Goal: Task Accomplishment & Management: Manage account settings

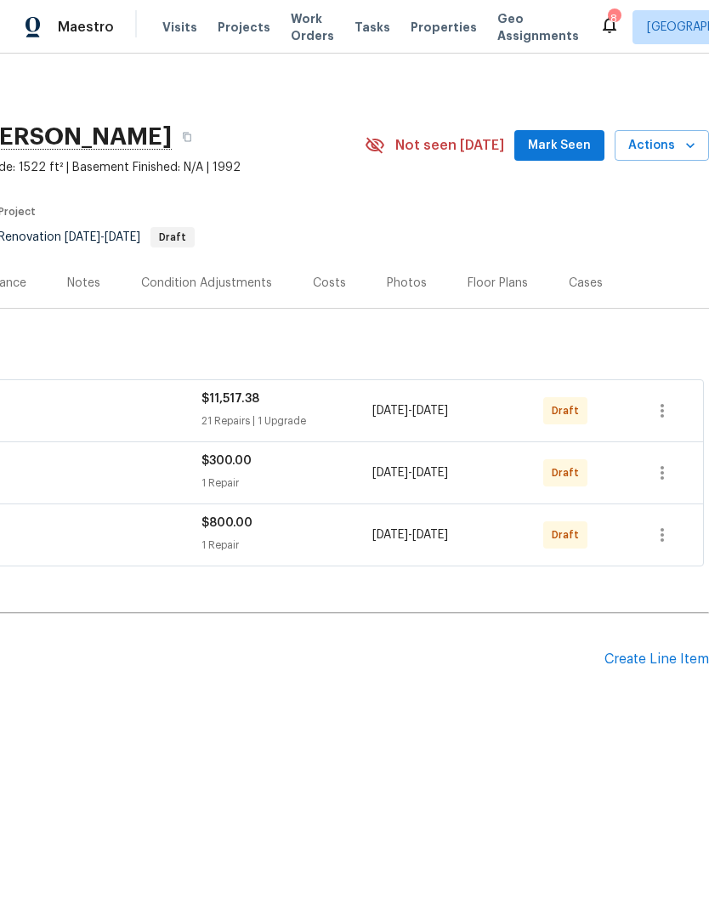
scroll to position [0, 252]
click at [663, 412] on icon "button" at bounding box center [662, 411] width 3 height 14
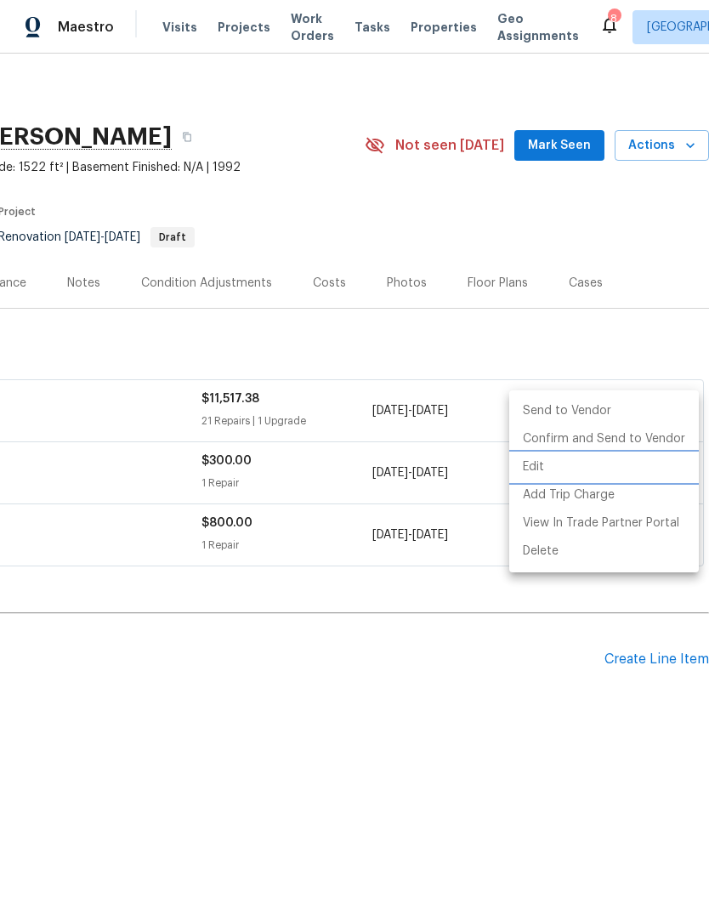
click at [541, 468] on li "Edit" at bounding box center [604, 467] width 190 height 28
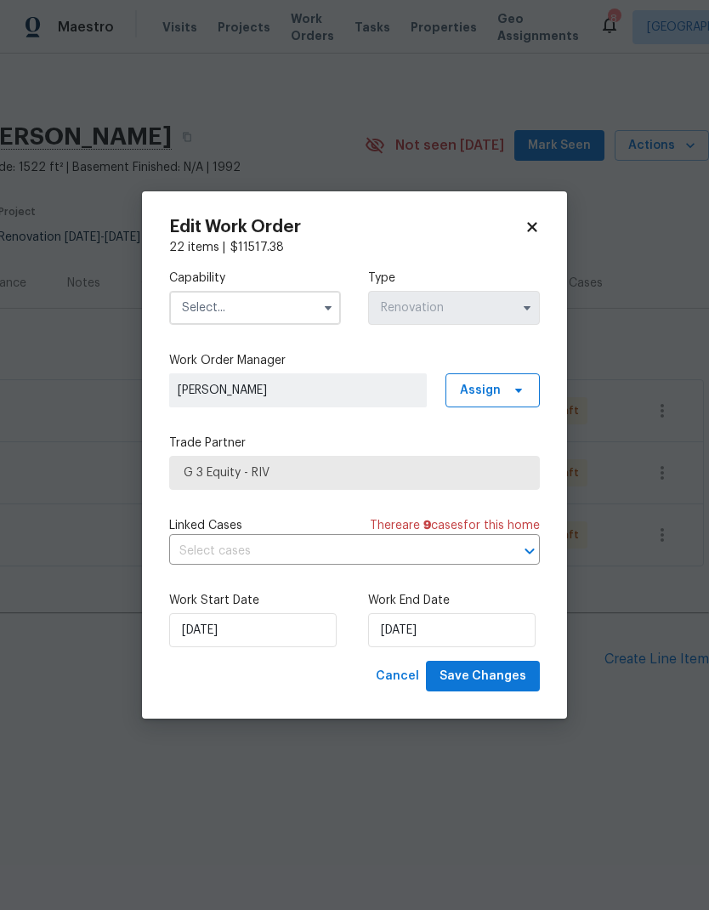
click at [203, 310] on input "text" at bounding box center [255, 308] width 172 height 34
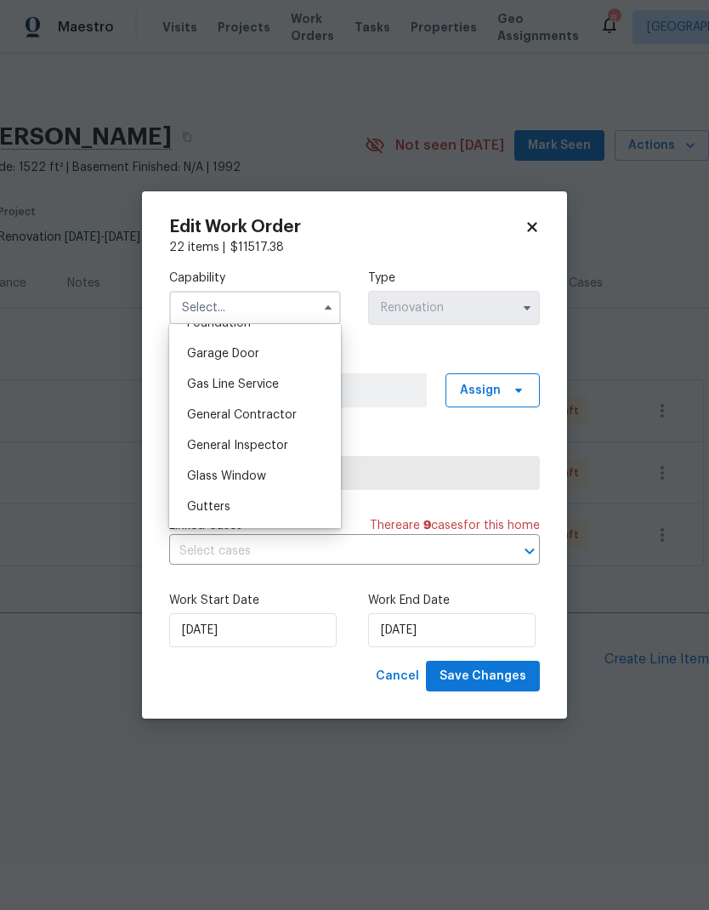
scroll to position [747, 0]
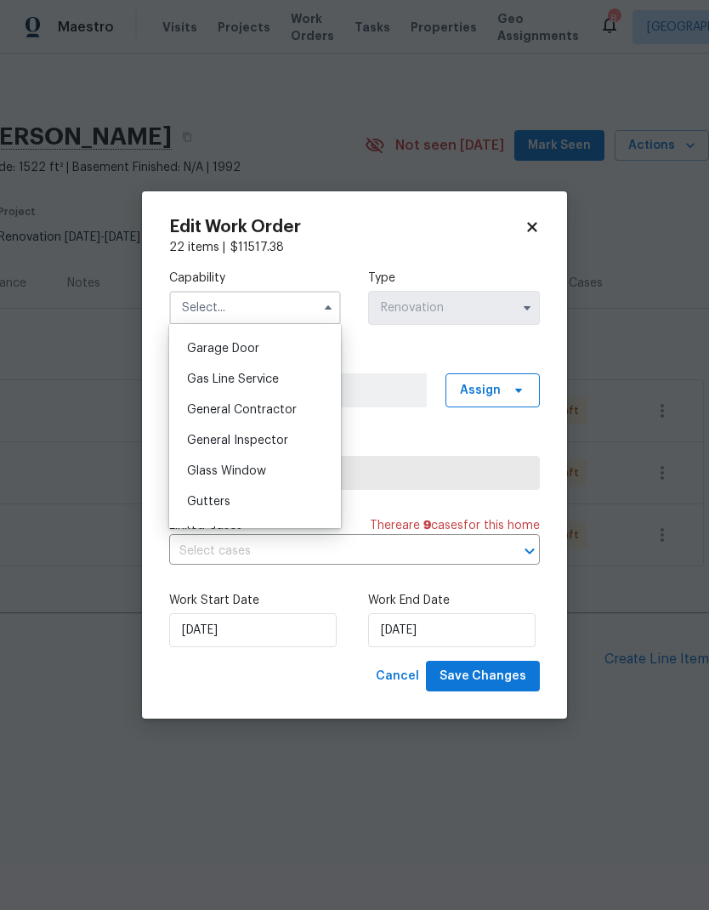
click at [202, 413] on span "General Contractor" at bounding box center [242, 410] width 110 height 12
type input "General Contractor"
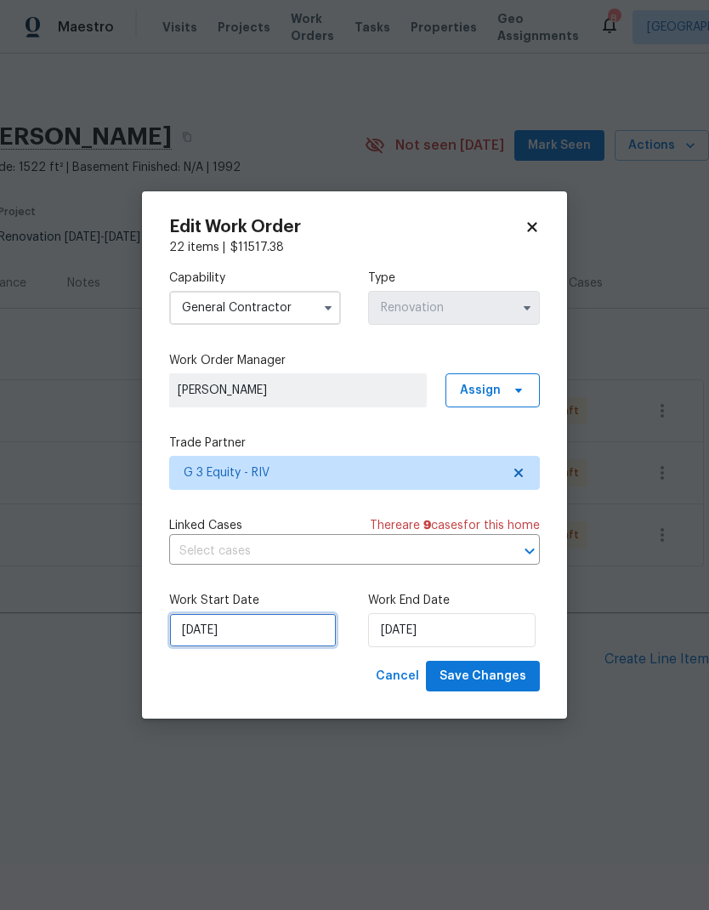
click at [253, 630] on input "[DATE]" at bounding box center [253, 630] width 168 height 34
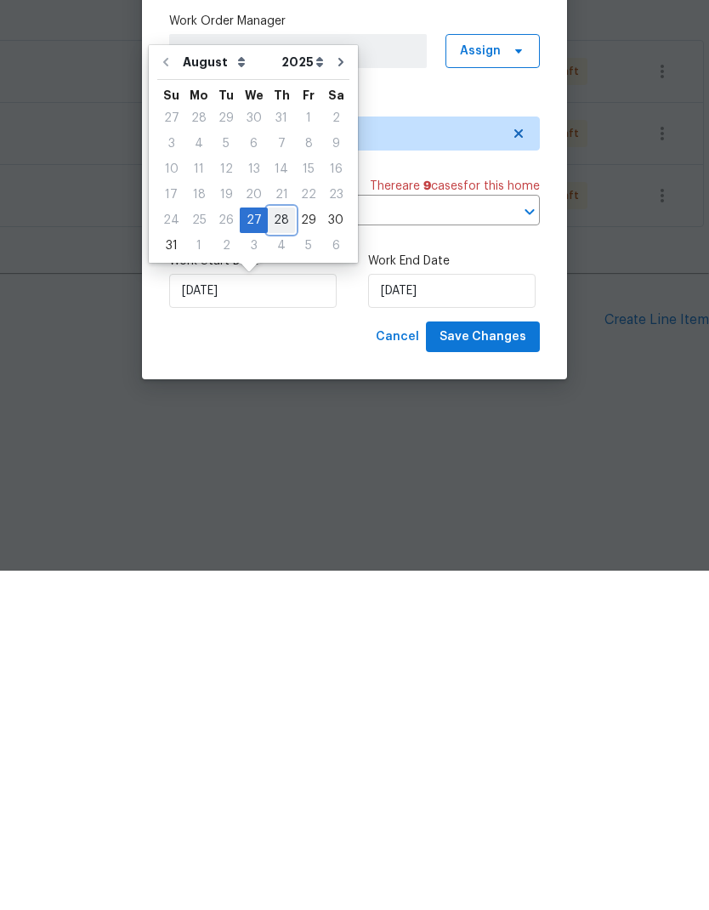
click at [278, 548] on div "28" at bounding box center [281, 560] width 27 height 24
type input "[DATE]"
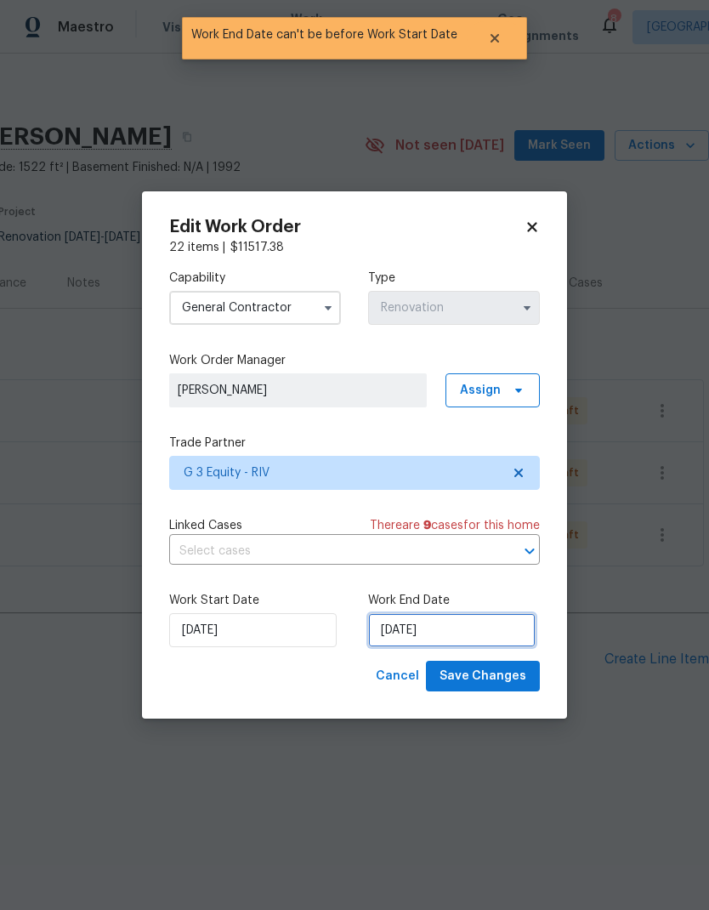
click at [479, 632] on input "[DATE]" at bounding box center [452, 630] width 168 height 34
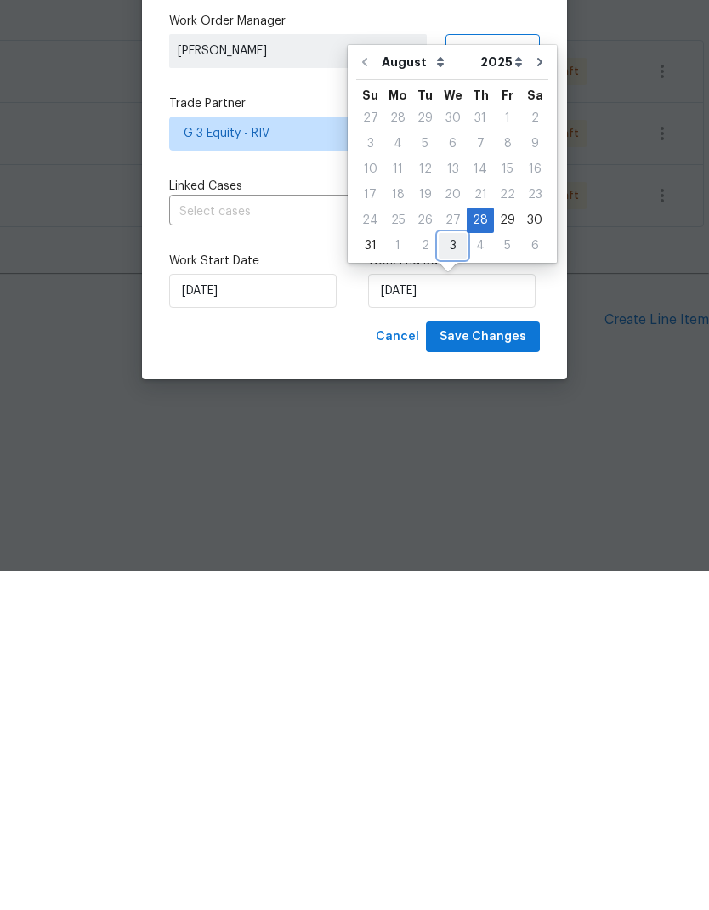
click at [456, 573] on div "3" at bounding box center [453, 585] width 28 height 24
type input "[DATE]"
select select "8"
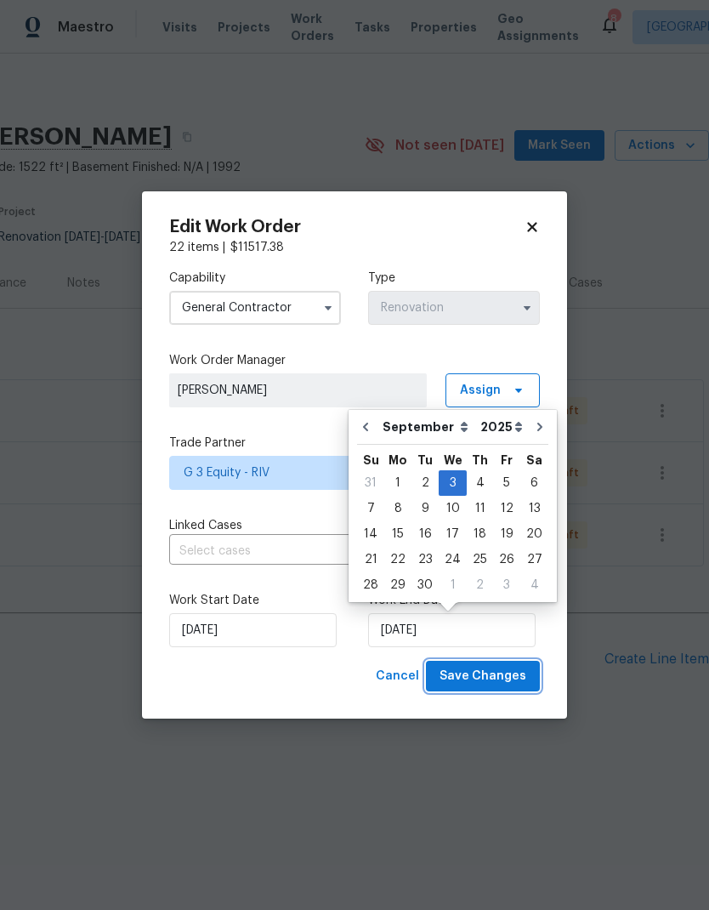
click at [490, 681] on span "Save Changes" at bounding box center [483, 676] width 87 height 21
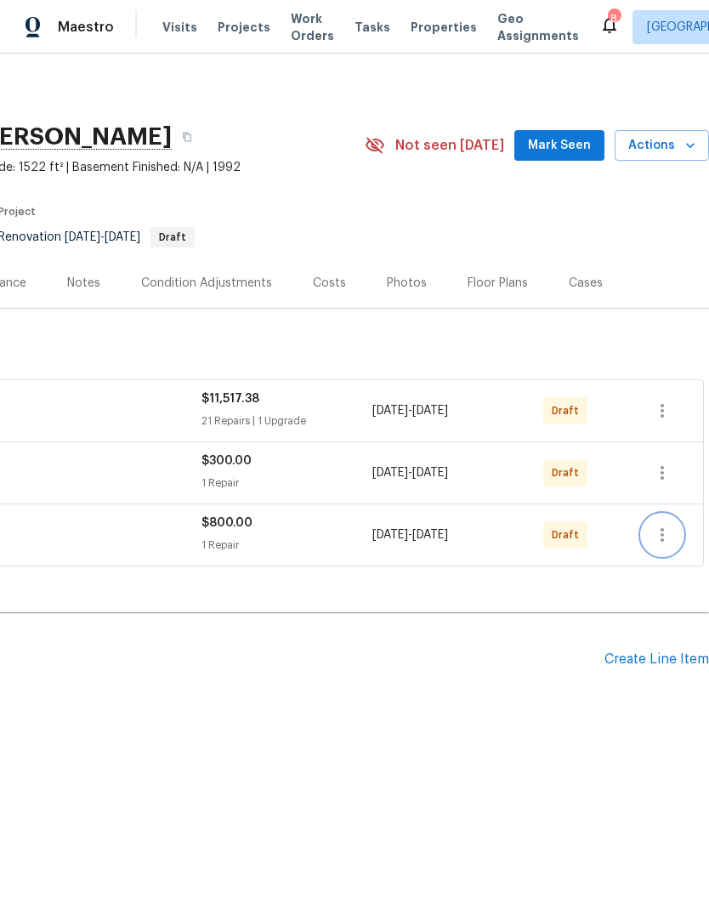
click at [668, 532] on icon "button" at bounding box center [662, 535] width 20 height 20
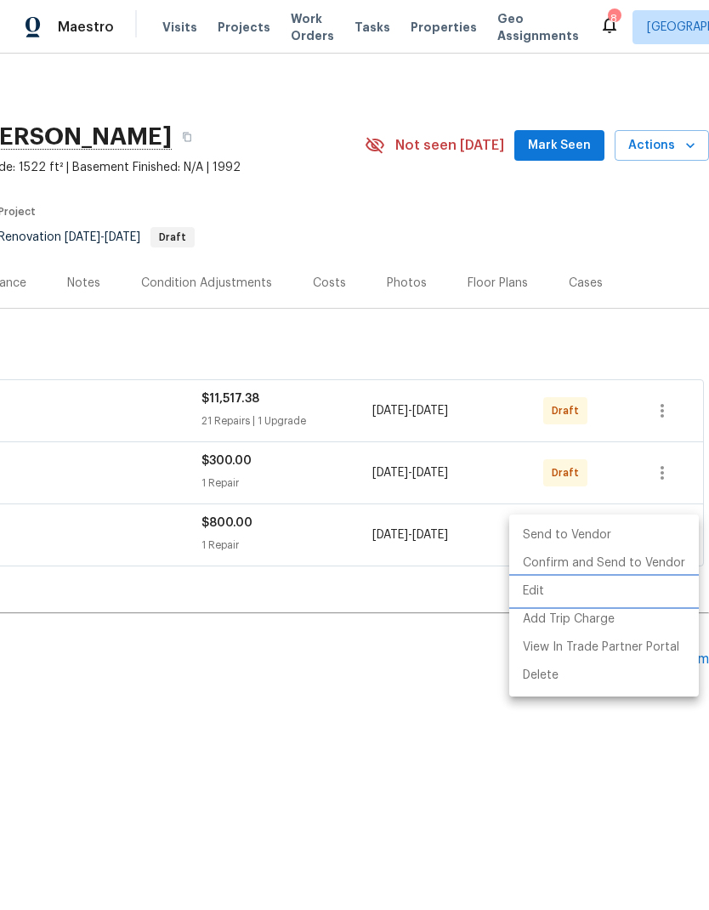
click at [555, 591] on li "Edit" at bounding box center [604, 591] width 190 height 28
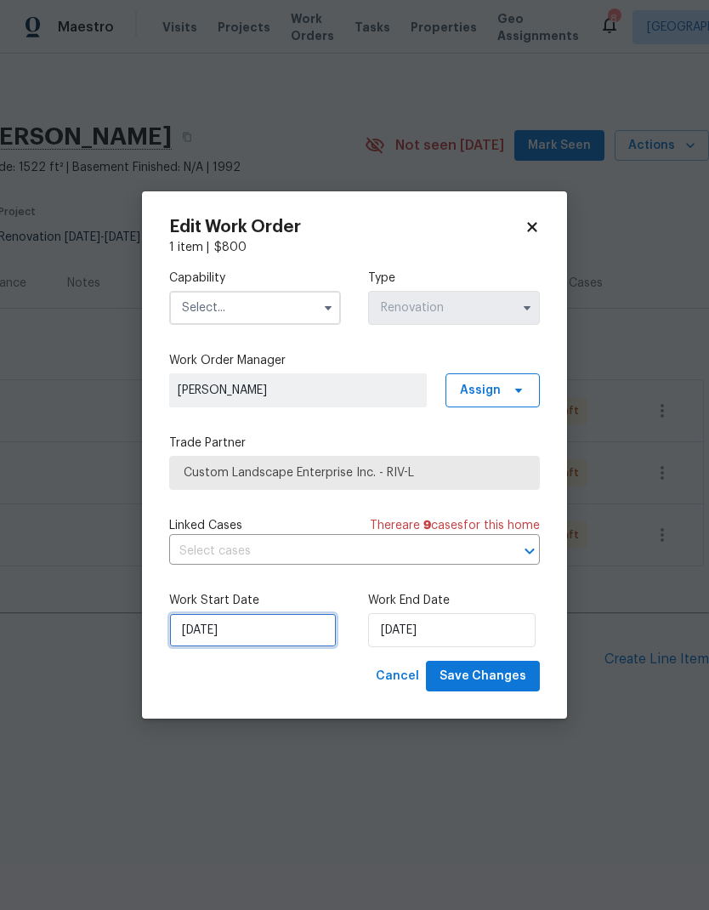
click at [319, 636] on input "[DATE]" at bounding box center [253, 630] width 168 height 34
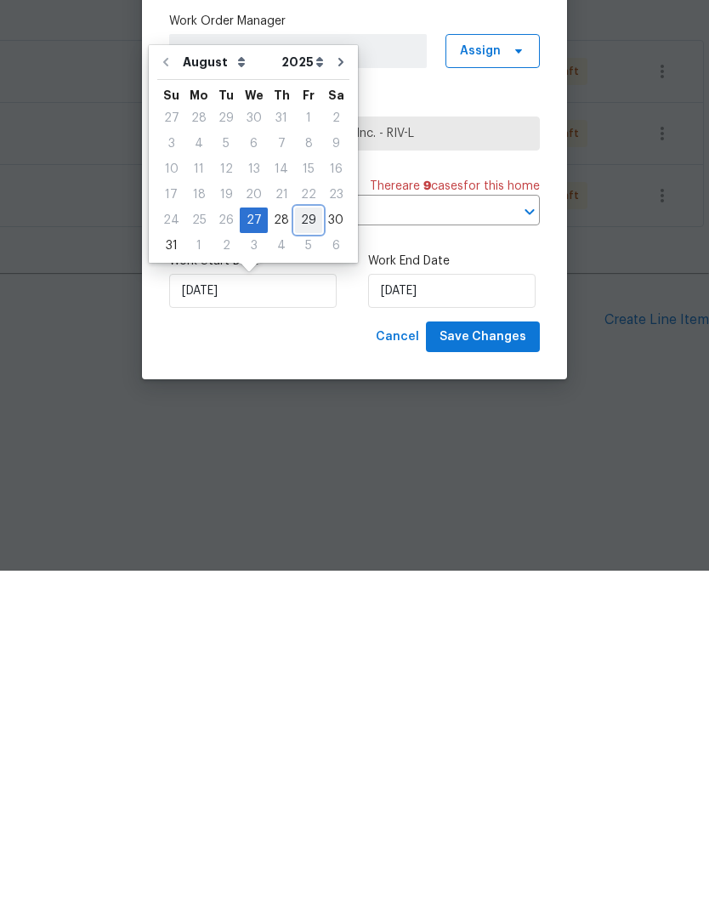
click at [311, 548] on div "29" at bounding box center [308, 560] width 27 height 24
type input "[DATE]"
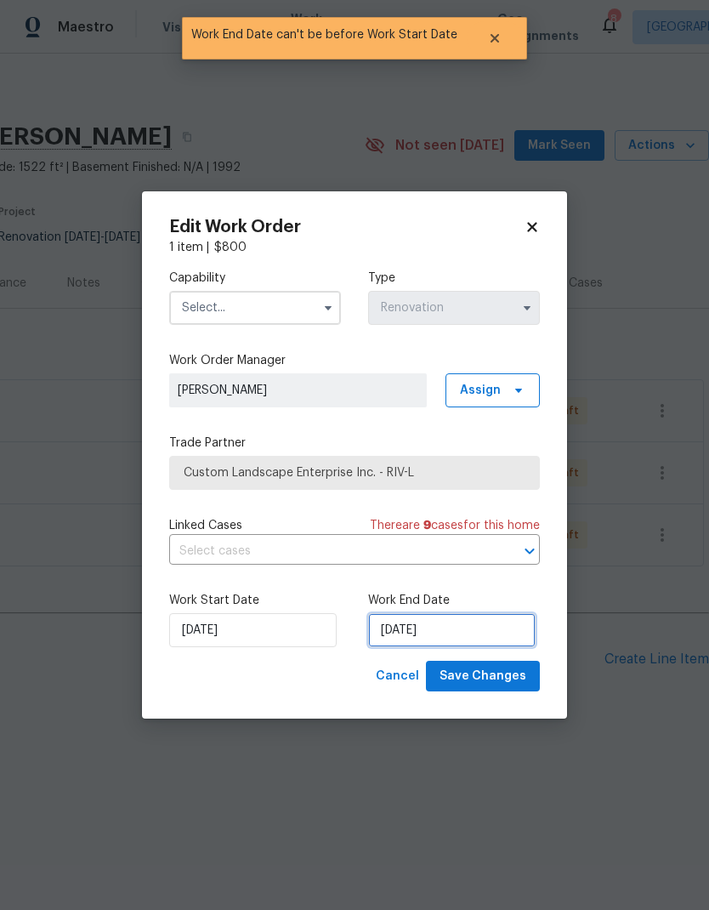
click at [474, 635] on input "[DATE]" at bounding box center [452, 630] width 168 height 34
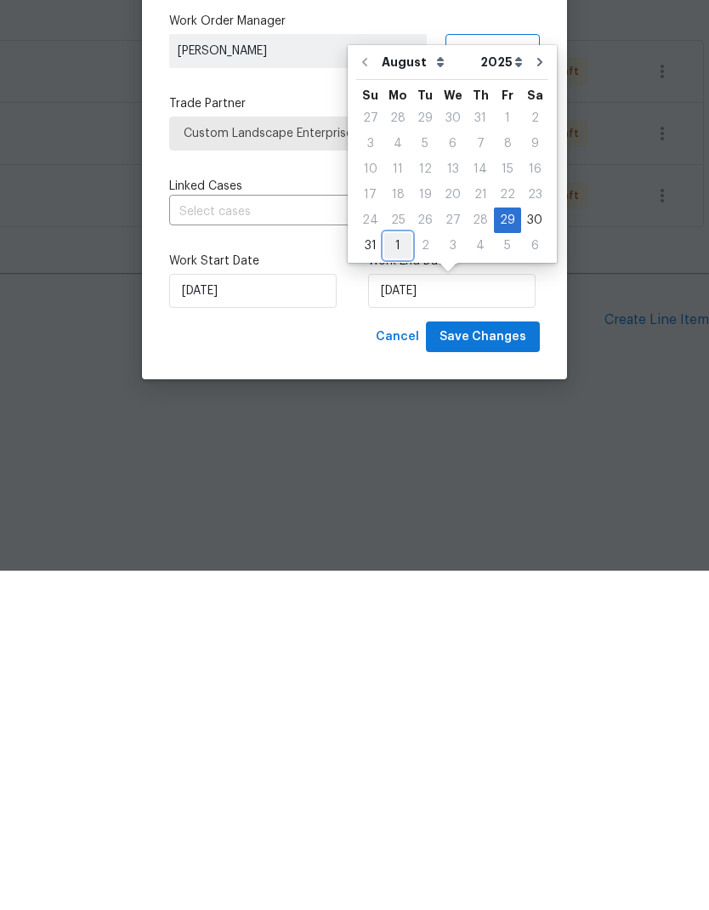
click at [401, 573] on div "1" at bounding box center [397, 585] width 27 height 24
type input "[DATE]"
select select "8"
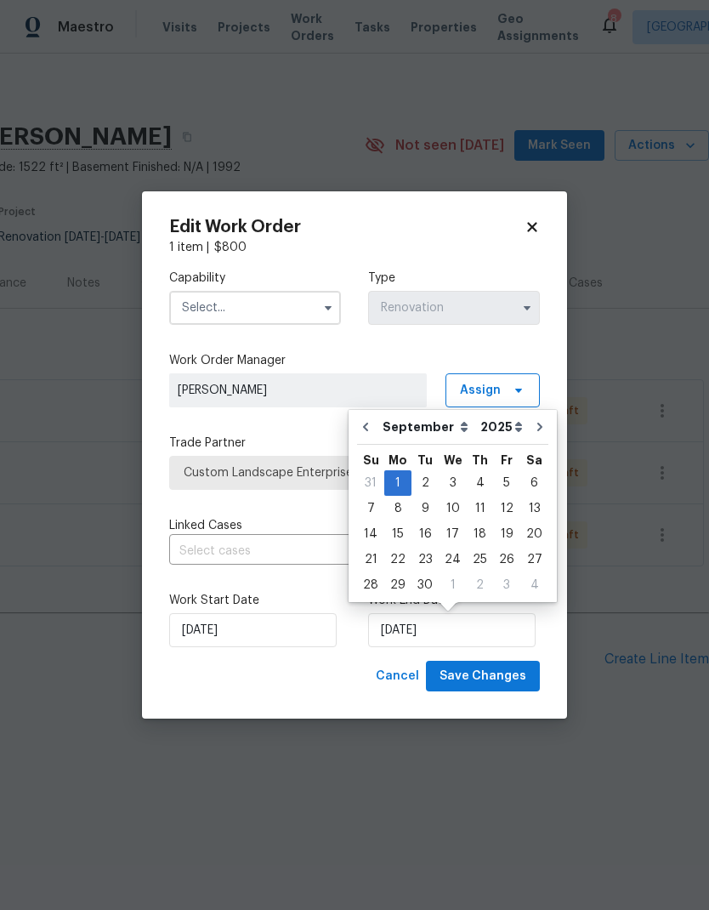
click at [300, 305] on input "text" at bounding box center [255, 308] width 172 height 34
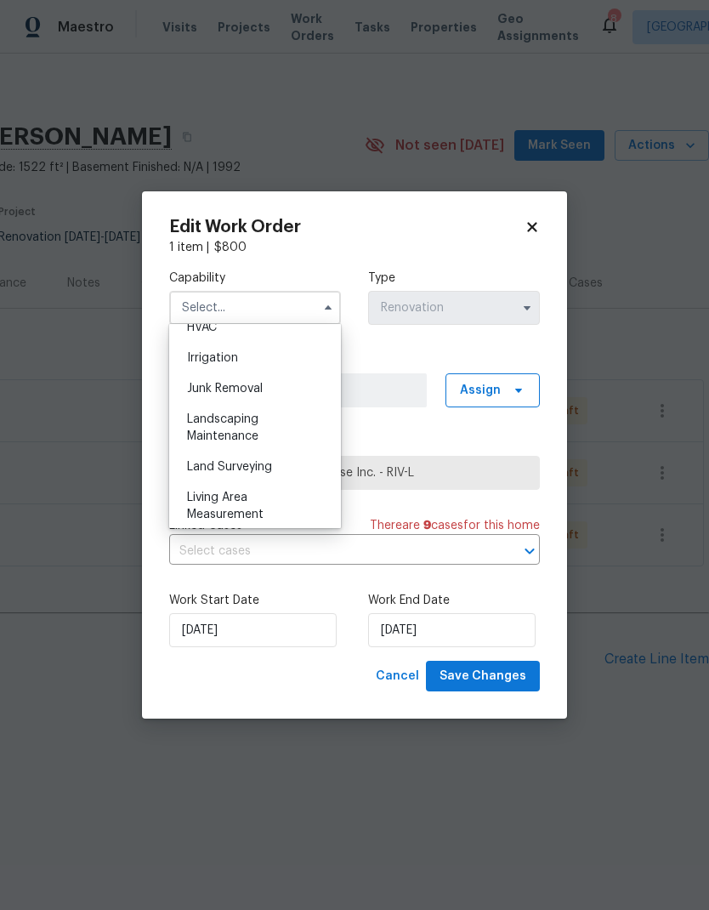
scroll to position [1048, 0]
click at [271, 425] on div "Landscaping Maintenance" at bounding box center [254, 424] width 163 height 48
type input "Landscaping Maintenance"
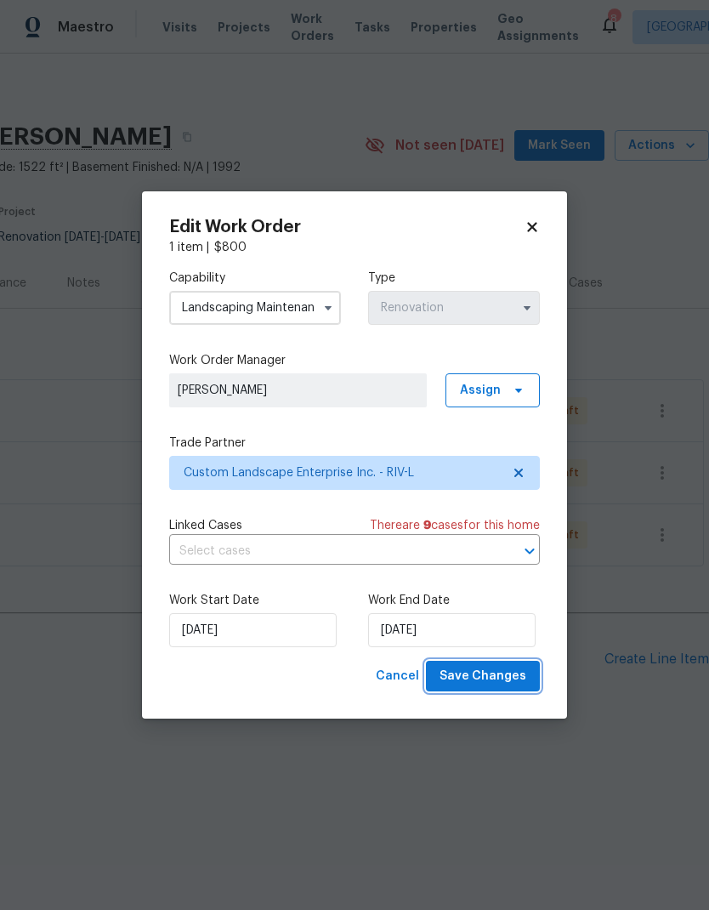
click at [507, 679] on span "Save Changes" at bounding box center [483, 676] width 87 height 21
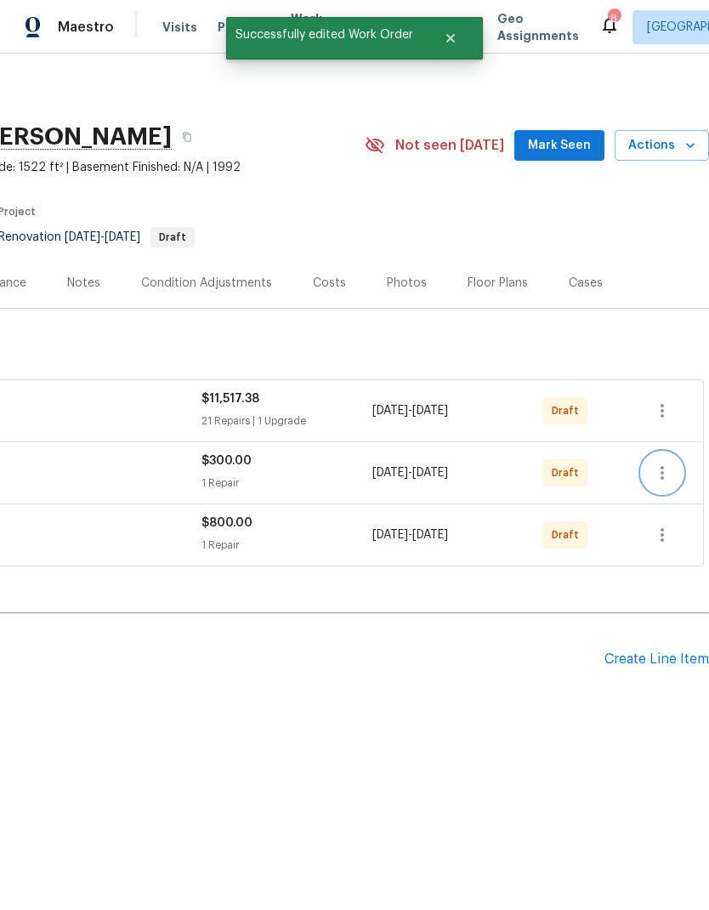
click at [672, 471] on icon "button" at bounding box center [662, 473] width 20 height 20
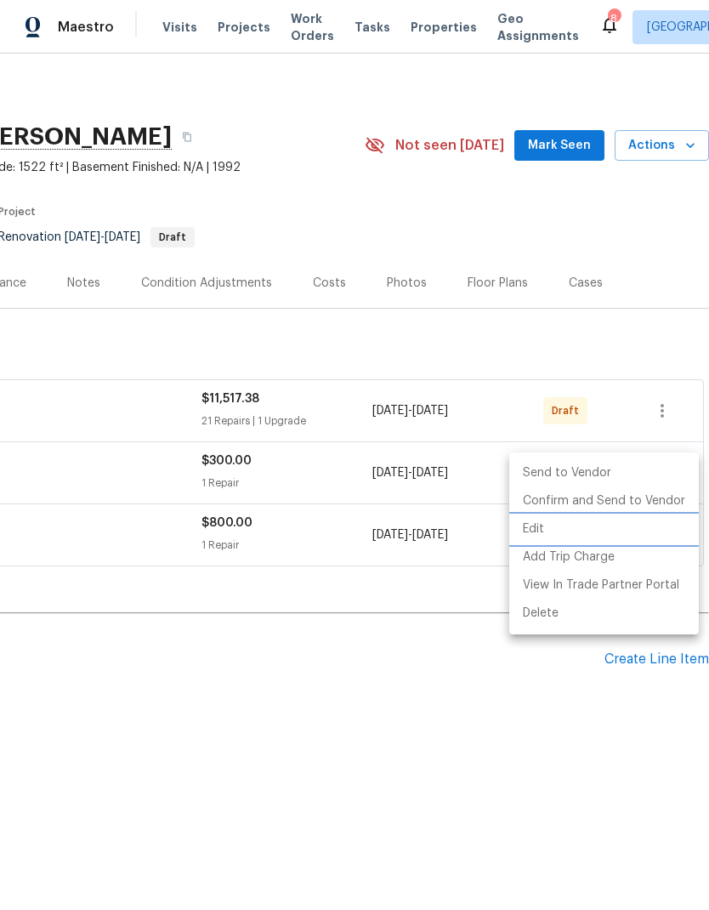
click at [555, 534] on li "Edit" at bounding box center [604, 529] width 190 height 28
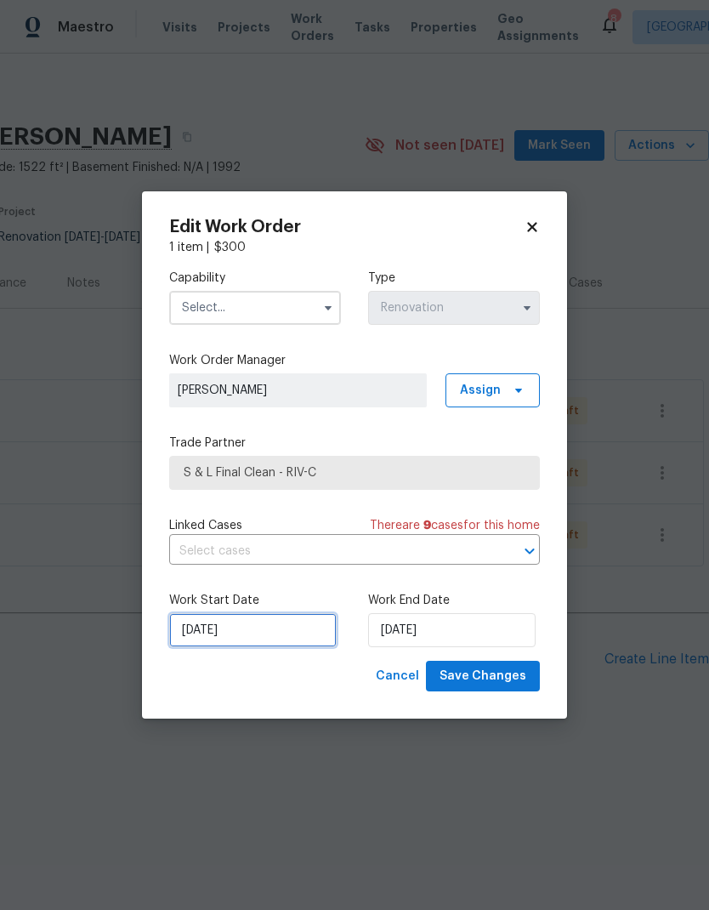
click at [299, 634] on input "[DATE]" at bounding box center [253, 630] width 168 height 34
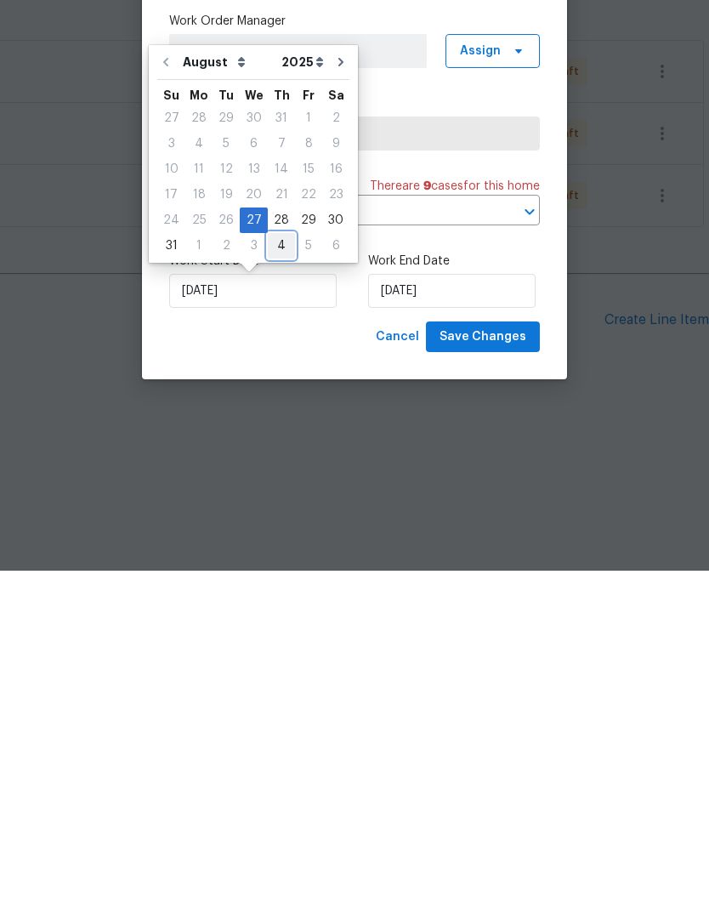
click at [284, 573] on div "4" at bounding box center [281, 585] width 27 height 24
type input "[DATE]"
select select "8"
type input "[DATE]"
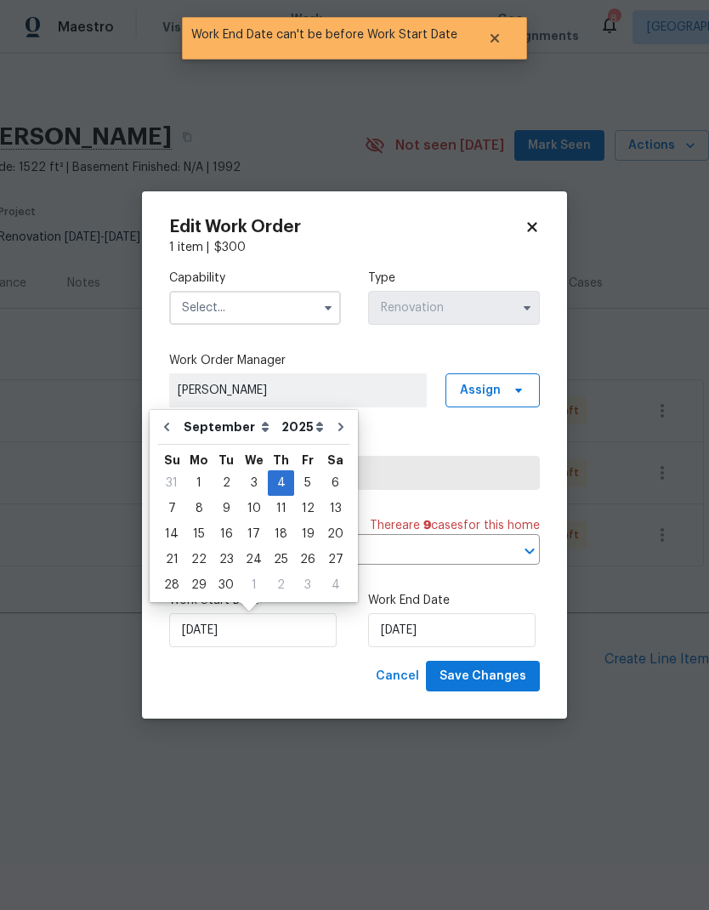
click at [296, 303] on input "text" at bounding box center [255, 308] width 172 height 34
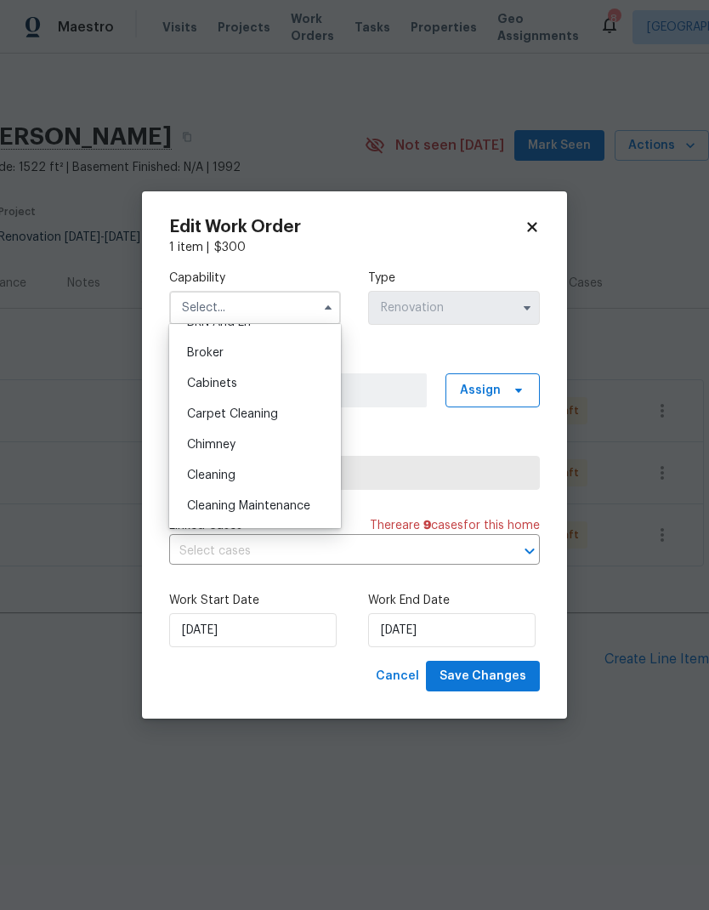
scroll to position [112, 0]
click at [283, 479] on div "Cleaning" at bounding box center [254, 476] width 163 height 31
type input "Cleaning"
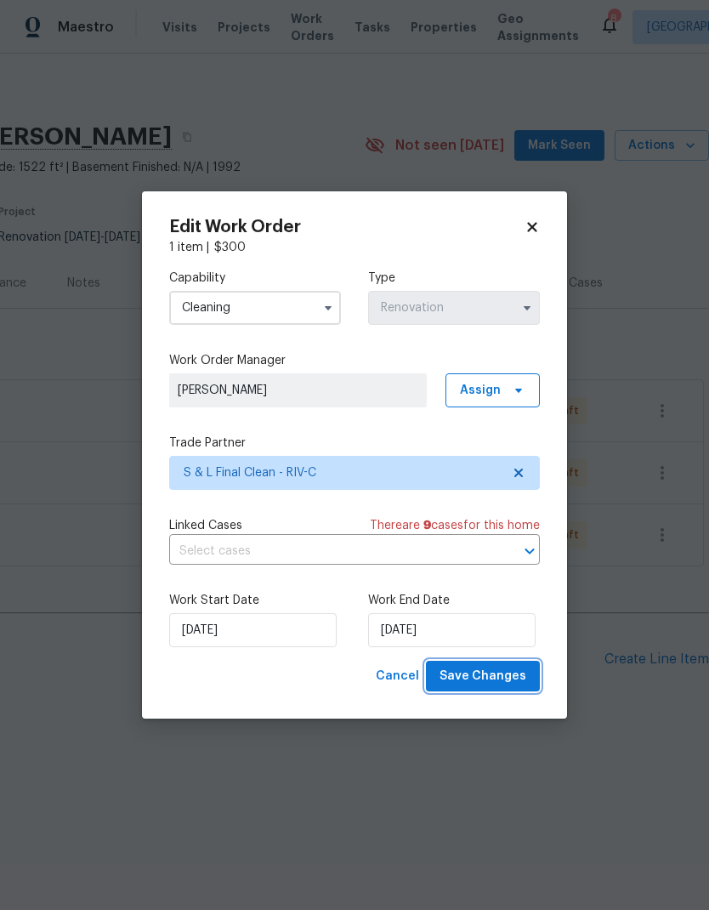
click at [509, 675] on span "Save Changes" at bounding box center [483, 676] width 87 height 21
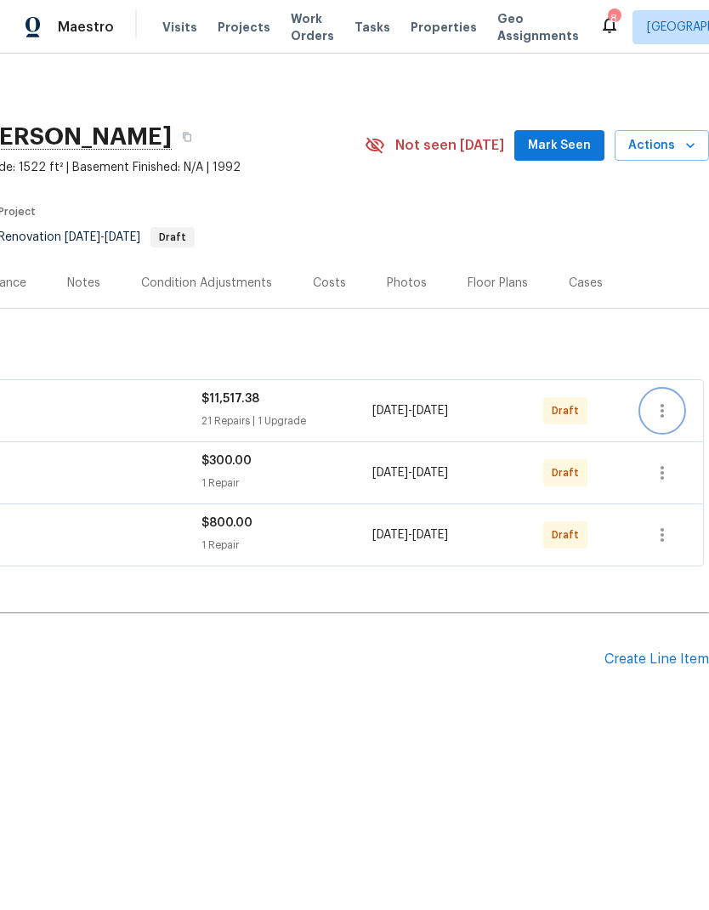
click at [673, 421] on button "button" at bounding box center [662, 410] width 41 height 41
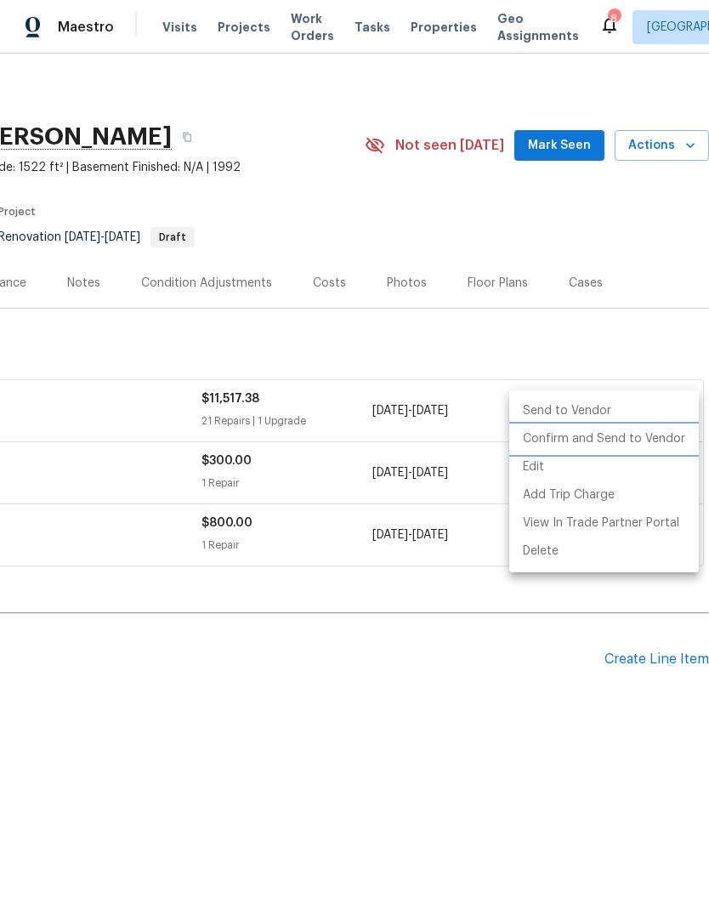
click at [628, 443] on li "Confirm and Send to Vendor" at bounding box center [604, 439] width 190 height 28
click at [525, 675] on div at bounding box center [354, 455] width 709 height 910
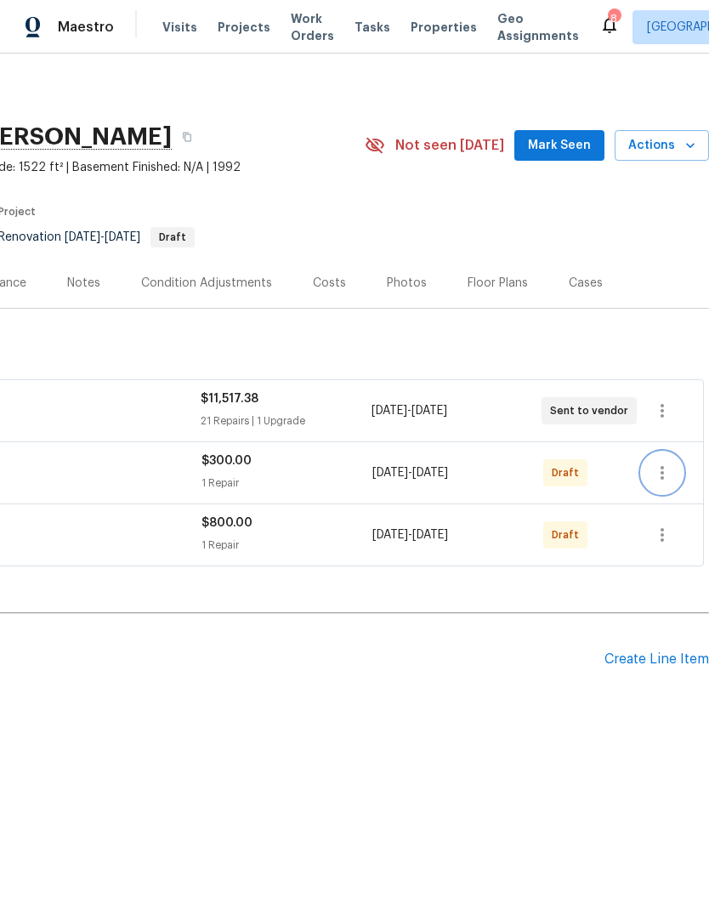
click at [664, 472] on icon "button" at bounding box center [662, 473] width 20 height 20
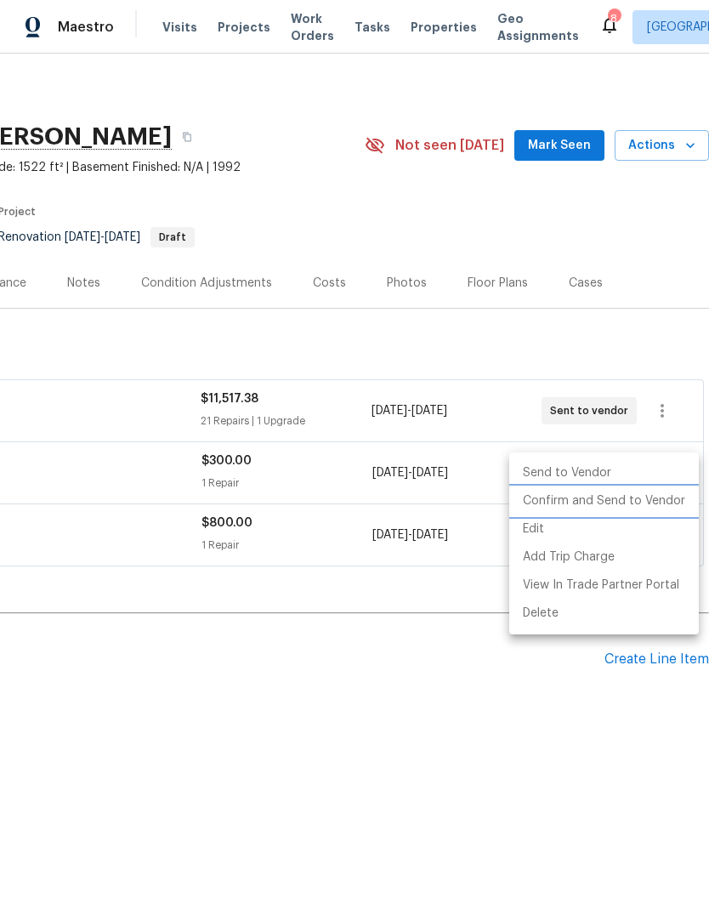
click at [625, 503] on li "Confirm and Send to Vendor" at bounding box center [604, 501] width 190 height 28
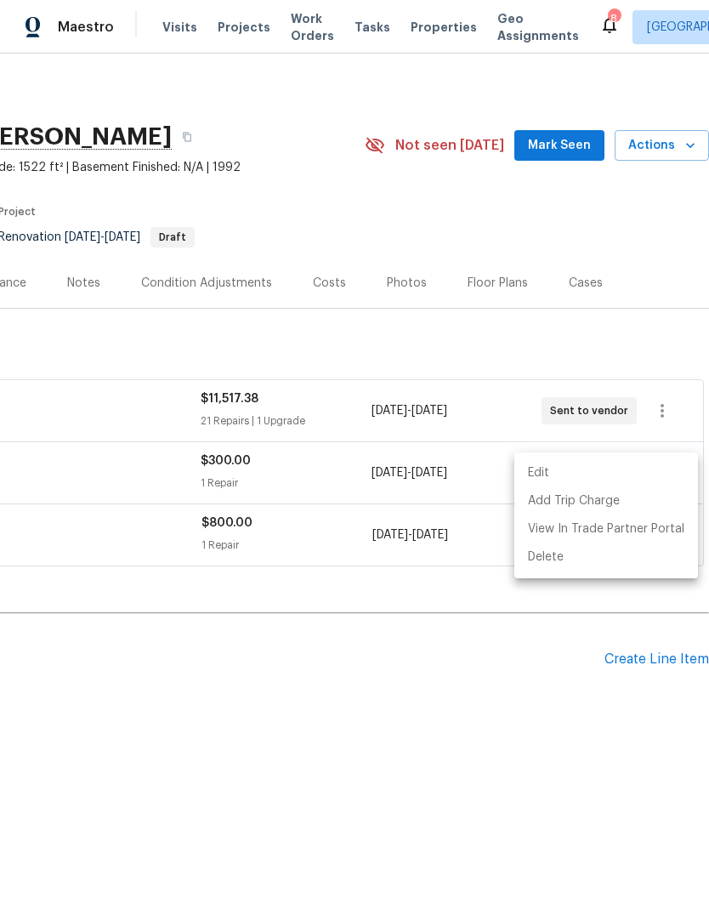
click at [552, 692] on div at bounding box center [354, 455] width 709 height 910
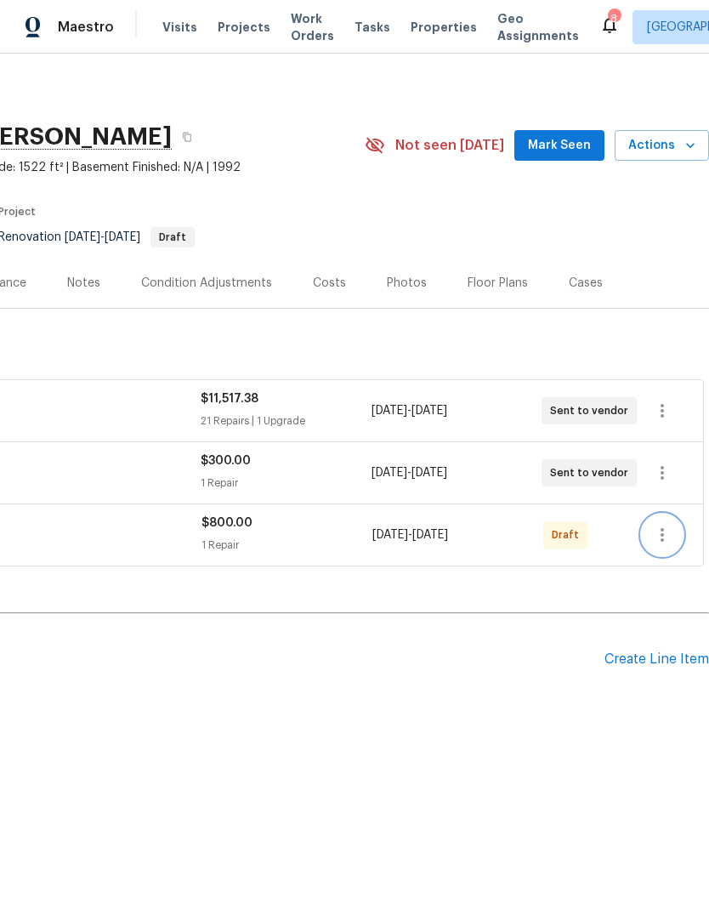
click at [670, 538] on icon "button" at bounding box center [662, 535] width 20 height 20
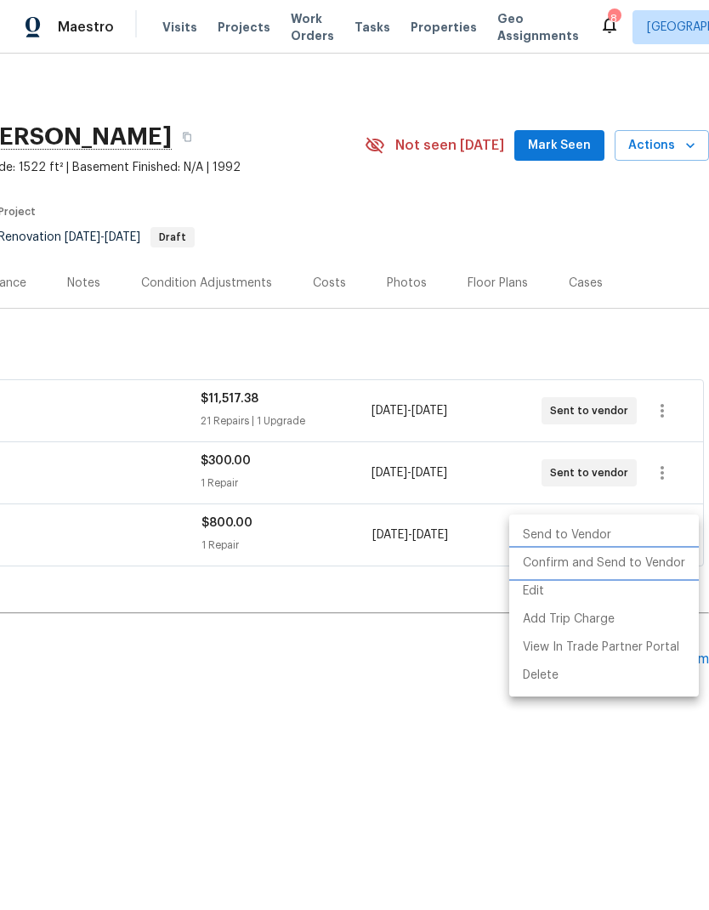
click at [637, 565] on li "Confirm and Send to Vendor" at bounding box center [604, 563] width 190 height 28
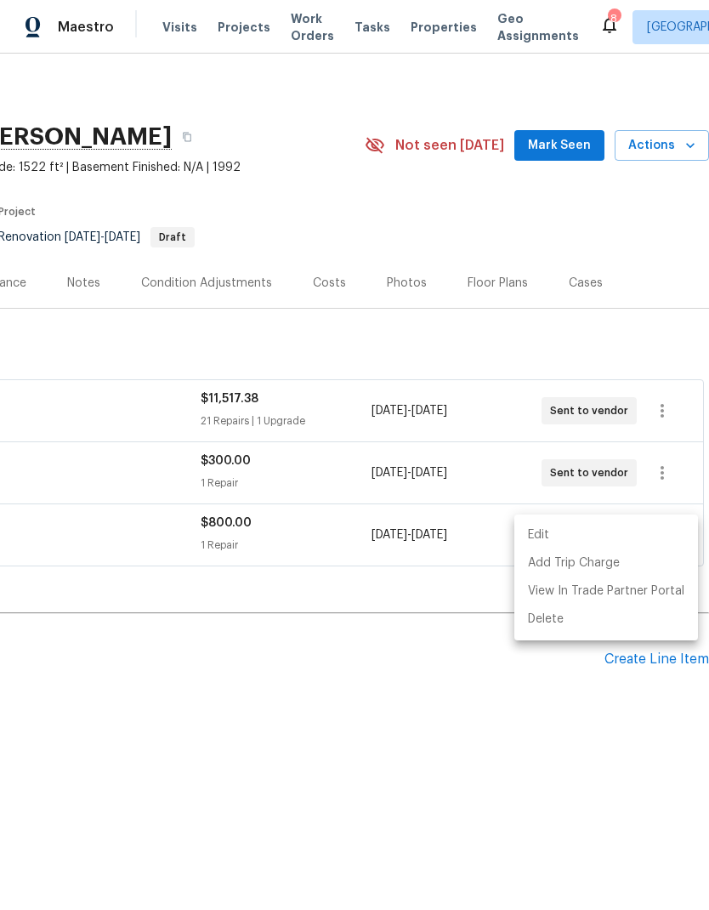
click at [572, 729] on div at bounding box center [354, 455] width 709 height 910
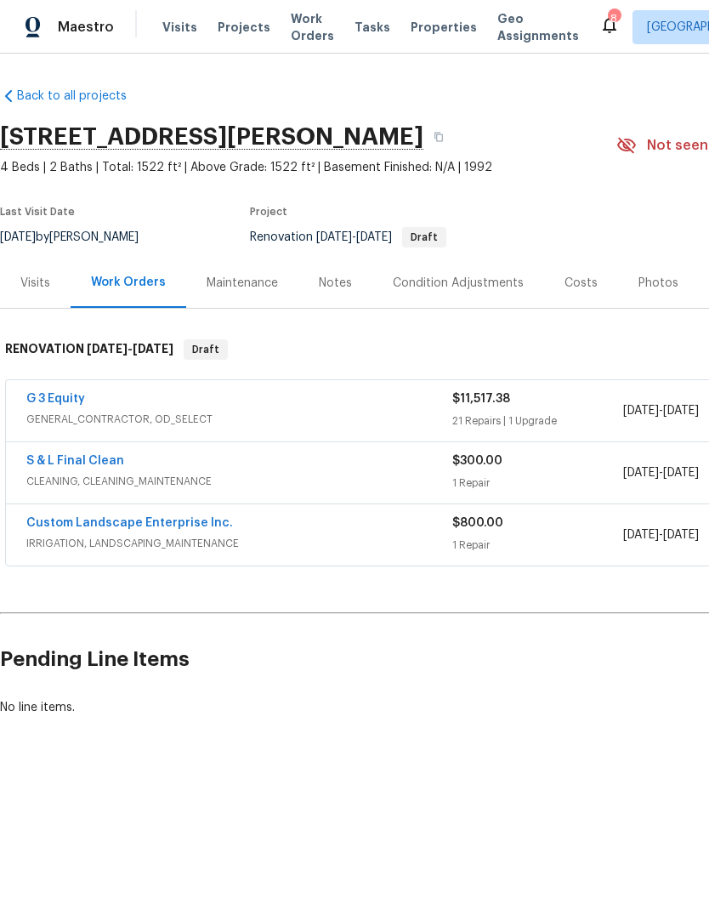
scroll to position [0, 0]
